Goal: Task Accomplishment & Management: Complete application form

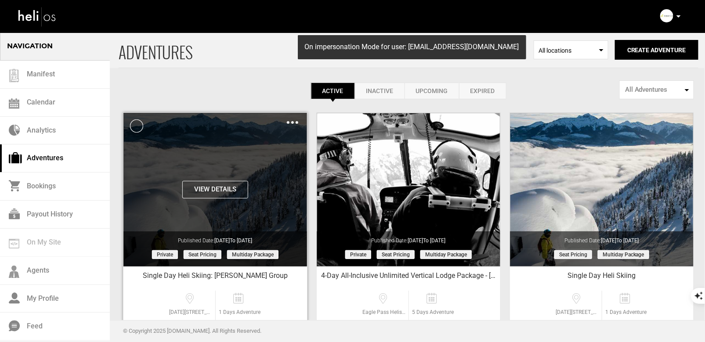
click at [288, 121] on img at bounding box center [292, 122] width 11 height 3
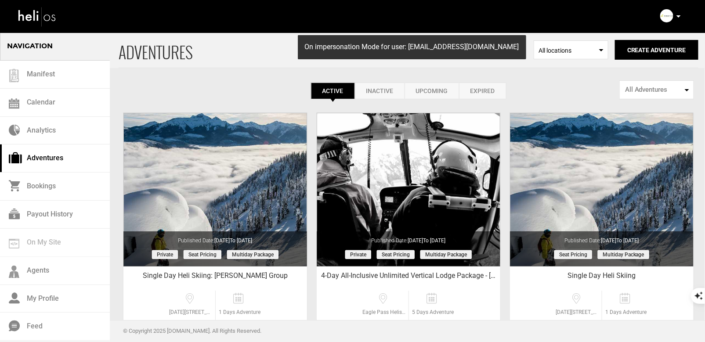
click at [167, 85] on div "Active Inactive Upcoming Expired Active Active Inactive Upcoming Expired Active…" at bounding box center [409, 91] width 580 height 17
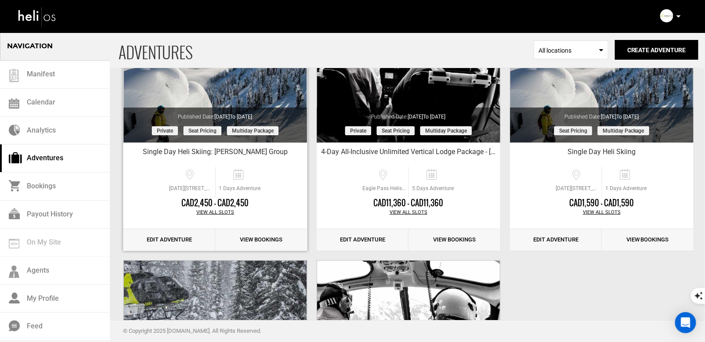
scroll to position [124, 0]
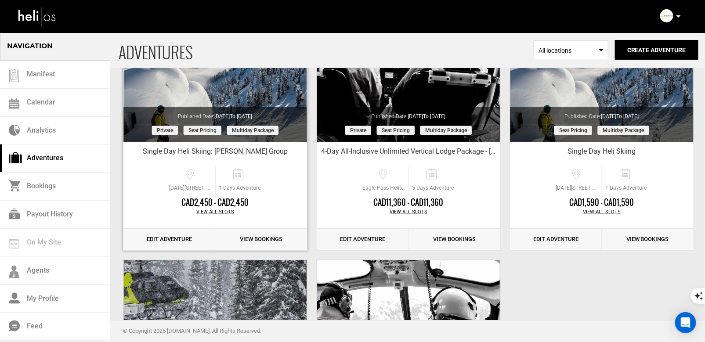
click at [161, 246] on link "Edit Adventure" at bounding box center [169, 240] width 92 height 22
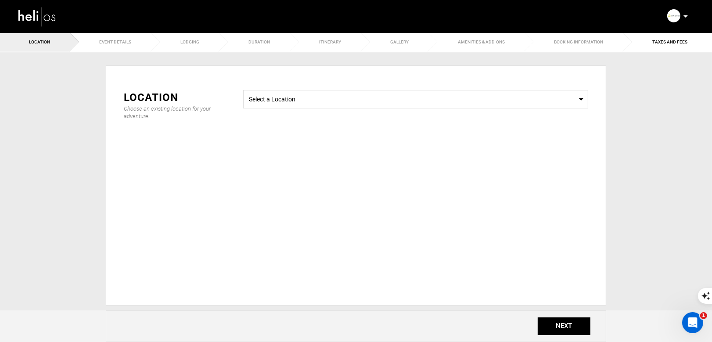
type input "90"
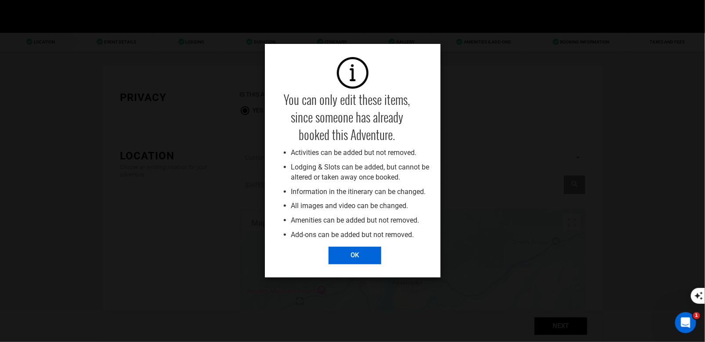
click at [344, 260] on input "OK" at bounding box center [355, 256] width 53 height 18
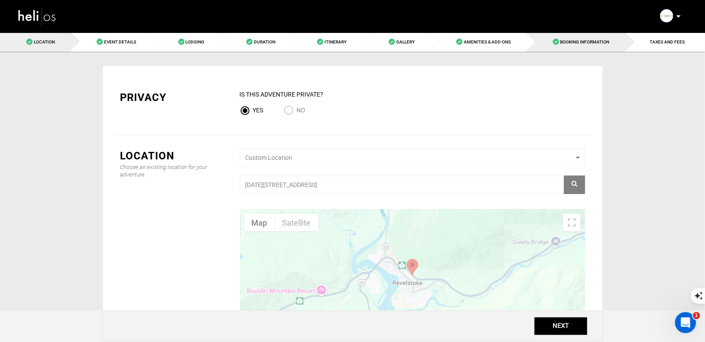
click at [564, 40] on span "Booking Information" at bounding box center [585, 42] width 49 height 5
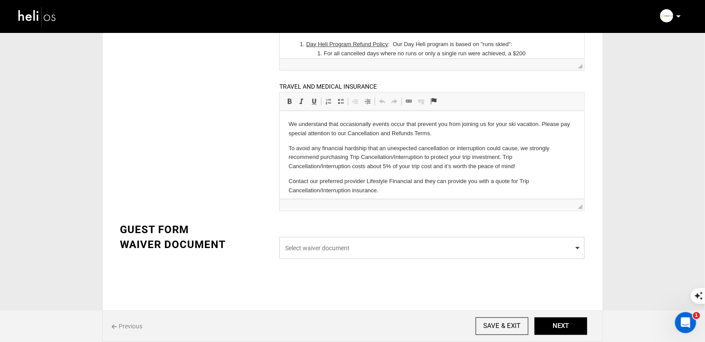
click at [437, 252] on span "Select waiver document" at bounding box center [431, 248] width 305 height 22
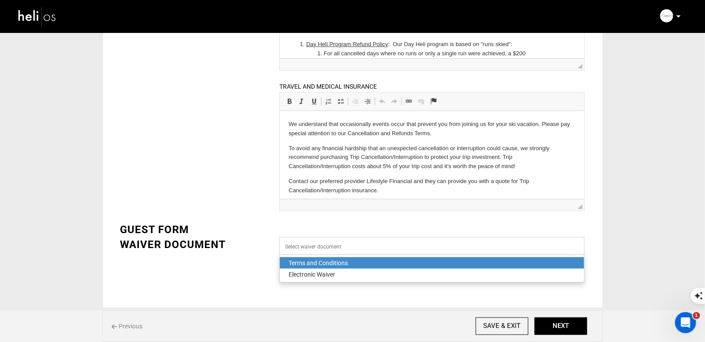
scroll to position [255, 0]
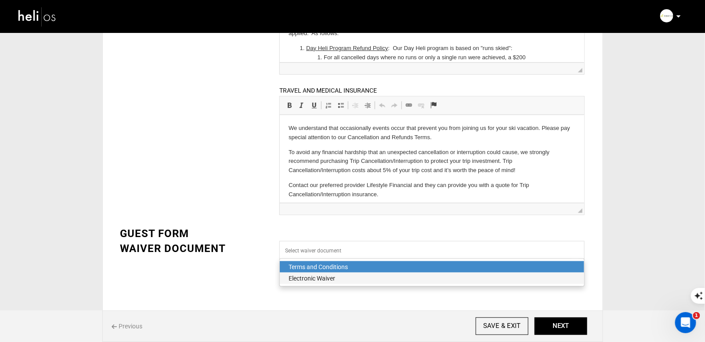
click at [415, 282] on div "Electronic Waiver" at bounding box center [432, 278] width 287 height 9
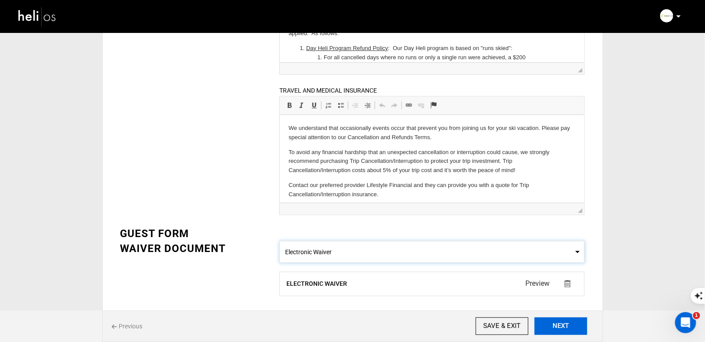
click at [559, 329] on button "NEXT" at bounding box center [561, 327] width 53 height 18
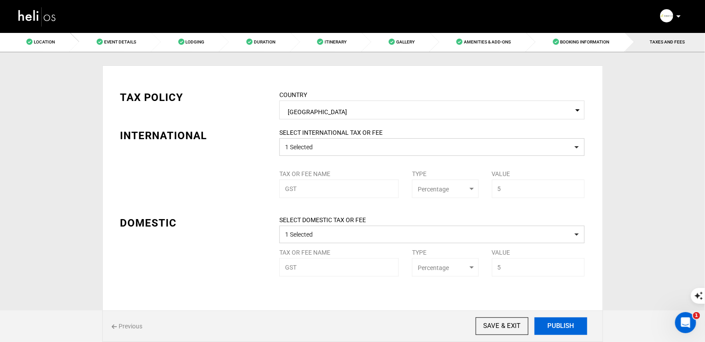
click at [559, 329] on button "PUBLISH" at bounding box center [561, 327] width 53 height 18
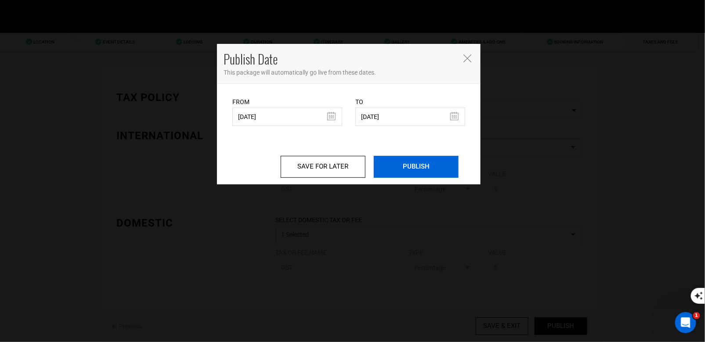
click at [423, 169] on input "PUBLISH" at bounding box center [416, 167] width 85 height 22
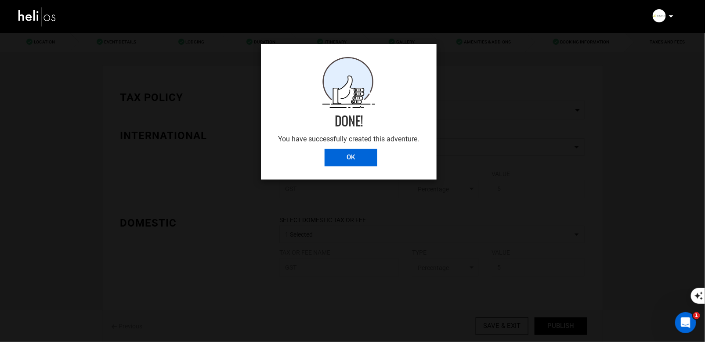
click at [344, 157] on input "OK" at bounding box center [351, 158] width 53 height 18
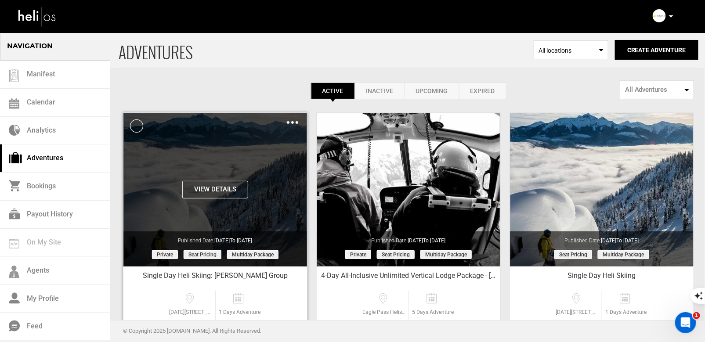
scroll to position [23, 0]
